Goal: Navigation & Orientation: Find specific page/section

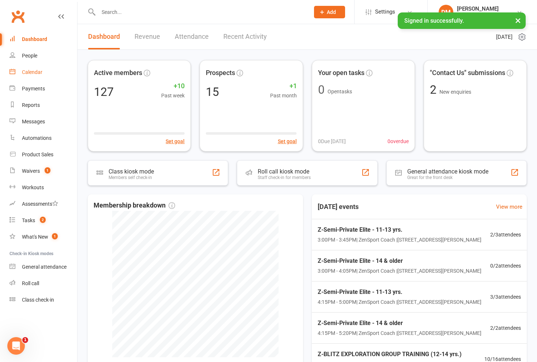
click at [38, 74] on div "Calendar" at bounding box center [32, 72] width 20 height 6
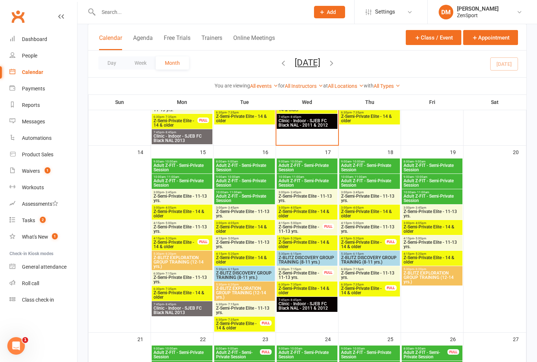
scroll to position [372, 0]
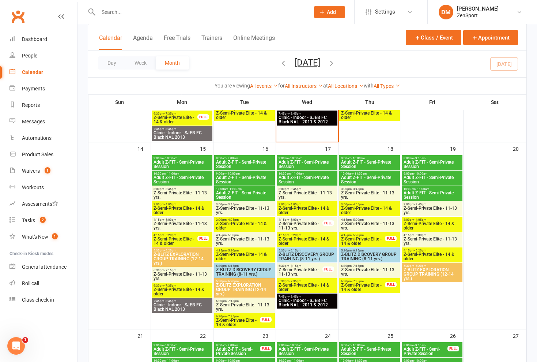
click at [243, 161] on span "Adult Z-FIT - Semi-Private Session" at bounding box center [245, 164] width 58 height 9
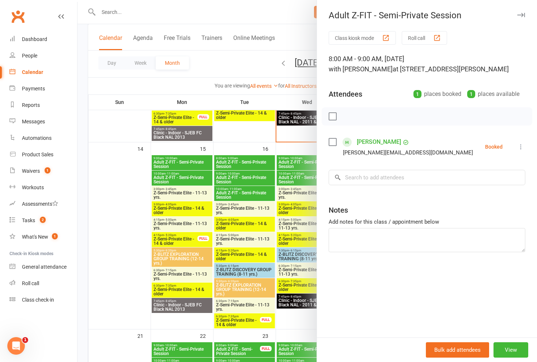
click at [243, 161] on div at bounding box center [308, 181] width 460 height 362
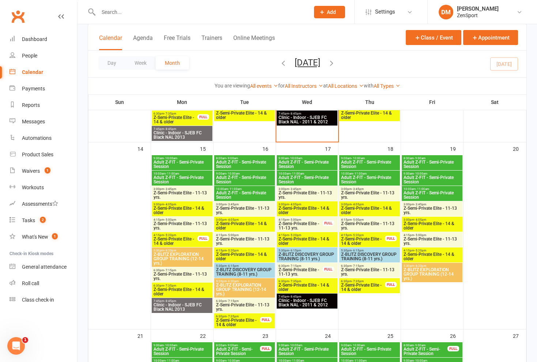
click at [243, 176] on span "Adult Z-FIT - Semi-Private Session" at bounding box center [245, 179] width 58 height 9
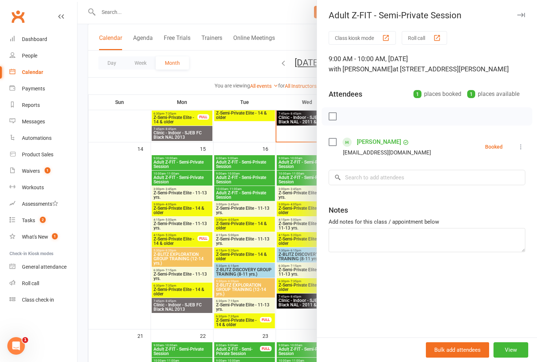
click at [243, 176] on div at bounding box center [308, 181] width 460 height 362
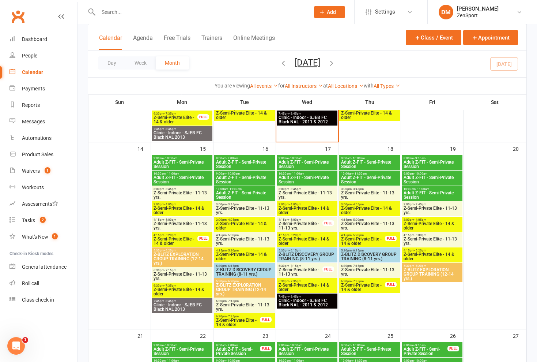
click at [249, 192] on span "Adult Z-FIT - Semi-Private Session" at bounding box center [245, 195] width 58 height 9
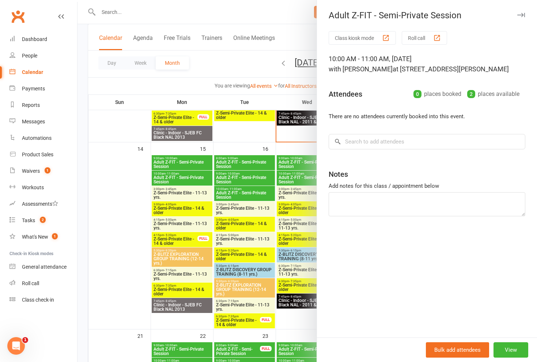
click at [292, 179] on div at bounding box center [308, 181] width 460 height 362
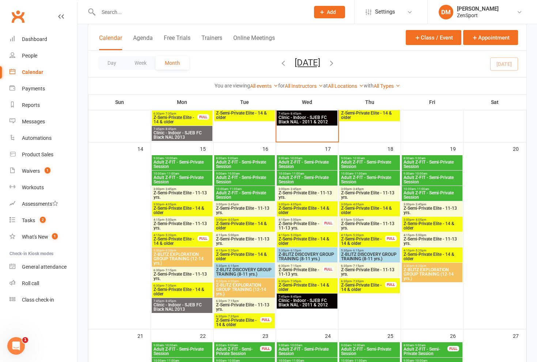
click at [302, 195] on span "Z-Semi-Private Elite - 11-13 yrs." at bounding box center [307, 195] width 58 height 9
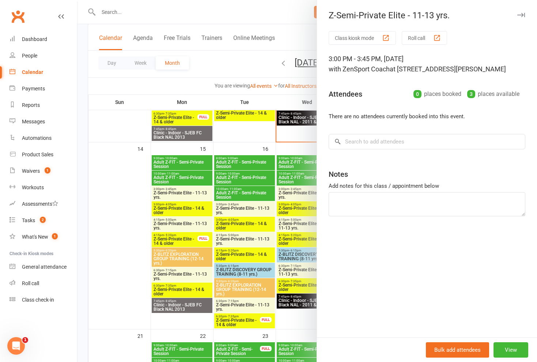
click at [302, 195] on div at bounding box center [308, 181] width 460 height 362
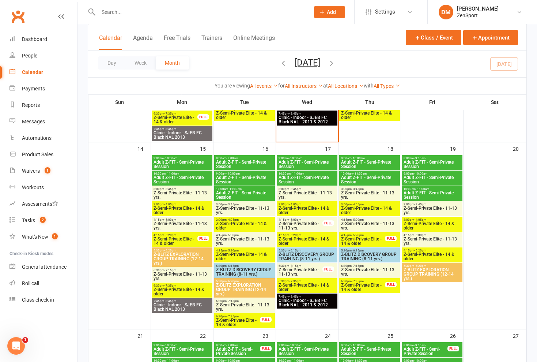
click at [304, 205] on span "3:00pm - 4:05pm" at bounding box center [307, 204] width 58 height 3
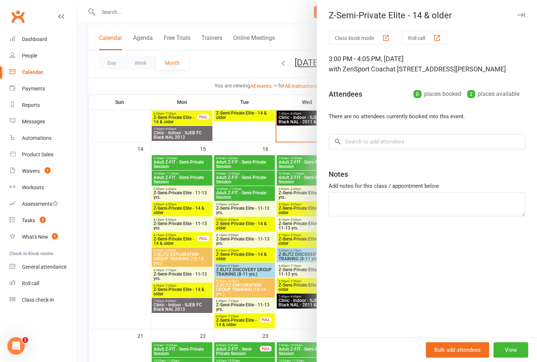
click at [304, 205] on div at bounding box center [308, 181] width 460 height 362
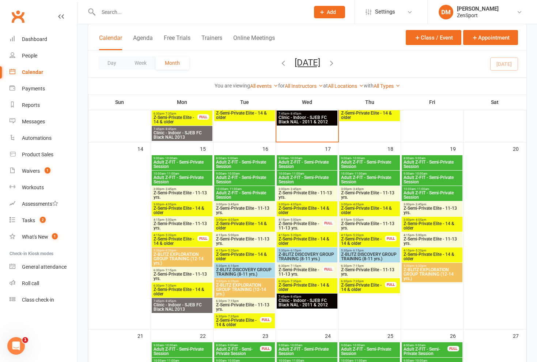
click at [303, 223] on span "Z-Semi-Private Elite - 11-13 yrs." at bounding box center [300, 225] width 45 height 9
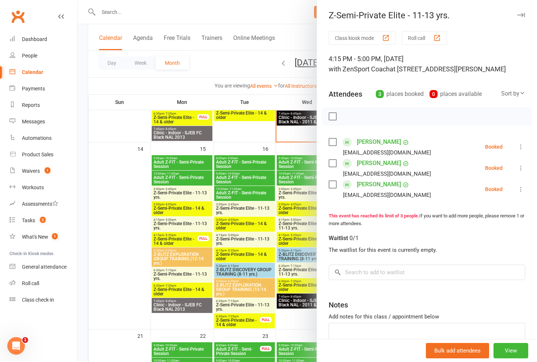
click at [303, 223] on div at bounding box center [308, 181] width 460 height 362
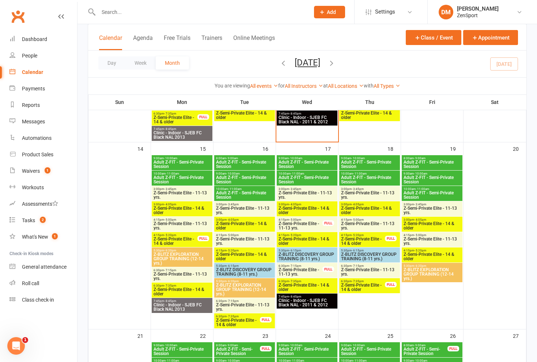
click at [303, 161] on span "Adult Z-FIT - Semi-Private Session" at bounding box center [307, 164] width 58 height 9
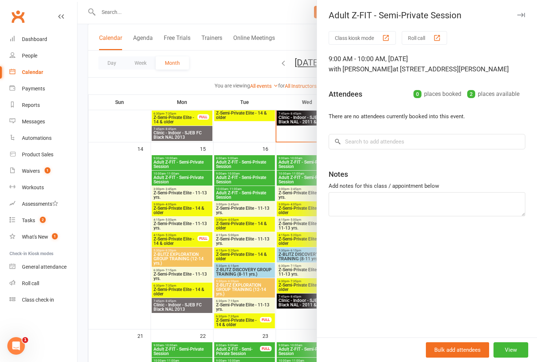
click at [303, 161] on div at bounding box center [308, 181] width 460 height 362
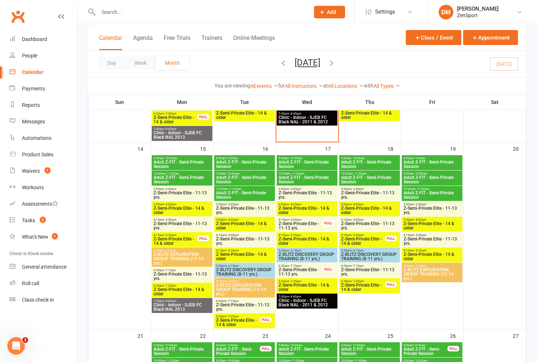
click at [304, 176] on span "Adult Z-FIT - Semi-Private Session" at bounding box center [307, 179] width 58 height 9
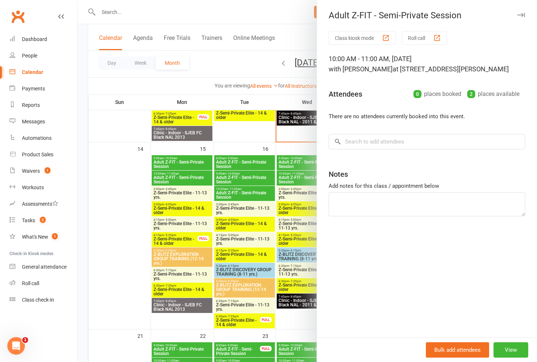
click at [304, 176] on div at bounding box center [308, 181] width 460 height 362
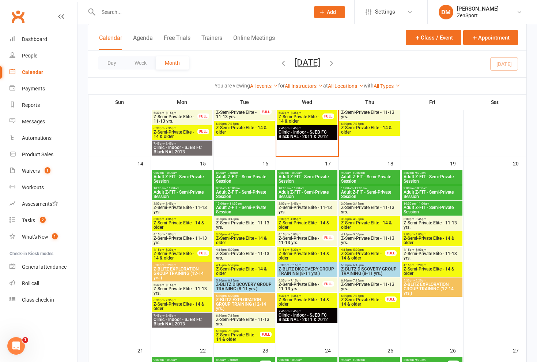
scroll to position [362, 0]
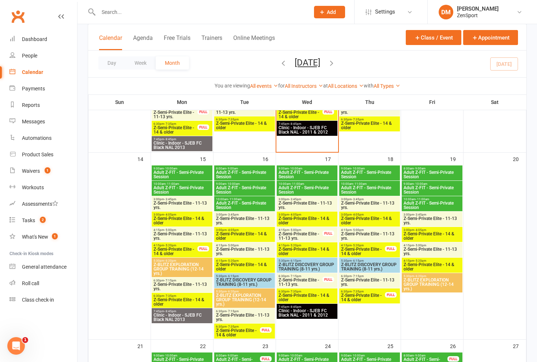
click at [422, 193] on span "Adult Z-FIT - Semi-Private Session" at bounding box center [432, 189] width 58 height 9
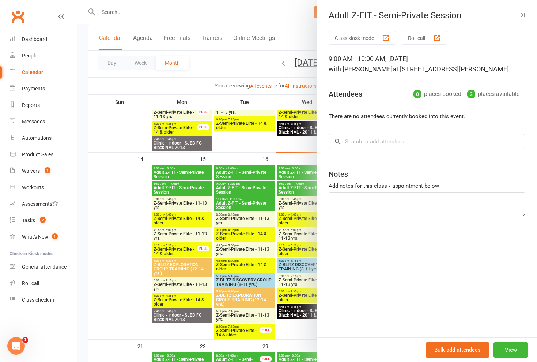
click at [285, 155] on div at bounding box center [308, 181] width 460 height 362
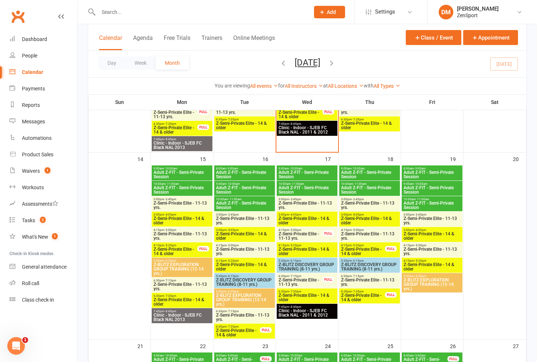
click at [422, 202] on span "Adult Z-FIT - Semi-Private Session" at bounding box center [432, 205] width 58 height 9
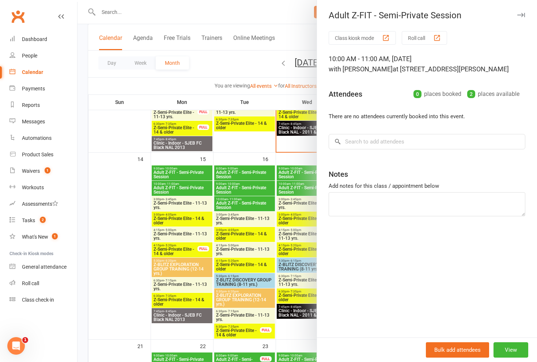
click at [293, 198] on div at bounding box center [308, 181] width 460 height 362
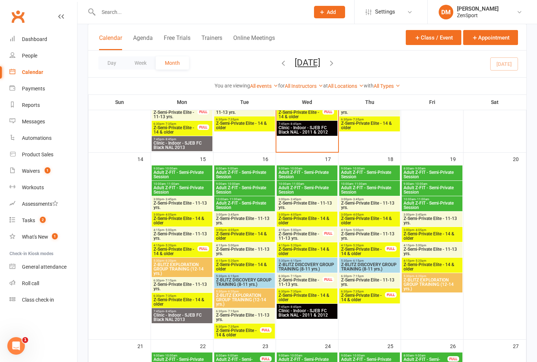
click at [431, 219] on span "Z-Semi-Private Elite - 11-13 yrs." at bounding box center [432, 220] width 58 height 9
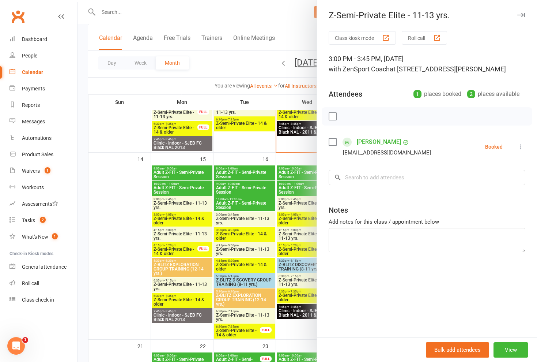
click at [255, 195] on div at bounding box center [308, 181] width 460 height 362
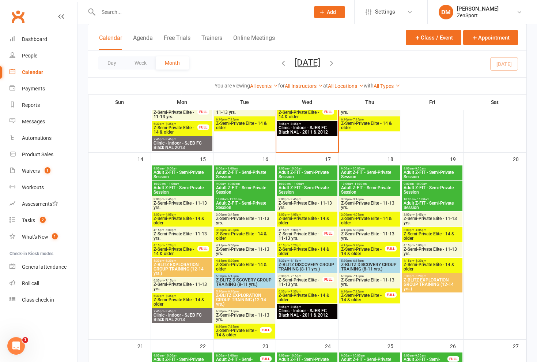
click at [416, 233] on span "Z-Semi-Private Elite - 14 & older" at bounding box center [432, 236] width 58 height 9
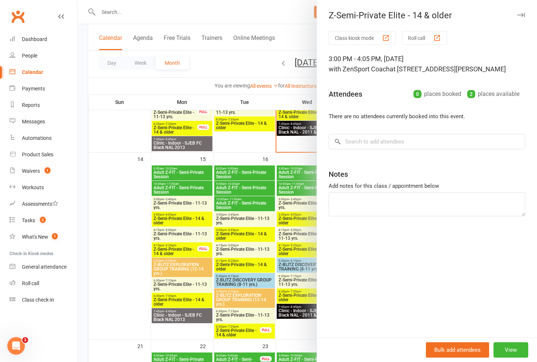
click at [259, 198] on div at bounding box center [308, 181] width 460 height 362
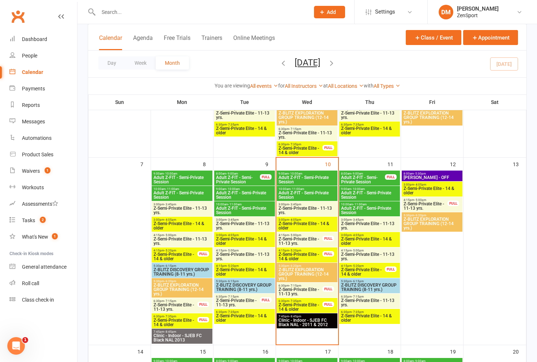
scroll to position [176, 0]
